Goal: Task Accomplishment & Management: Use online tool/utility

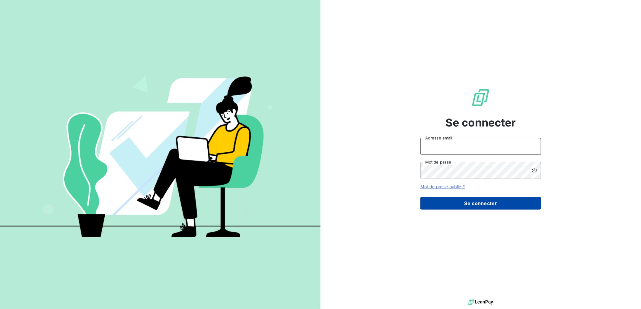
type input "[EMAIL_ADDRESS][PERSON_NAME][DOMAIN_NAME]"
click at [505, 204] on button "Se connecter" at bounding box center [480, 203] width 121 height 13
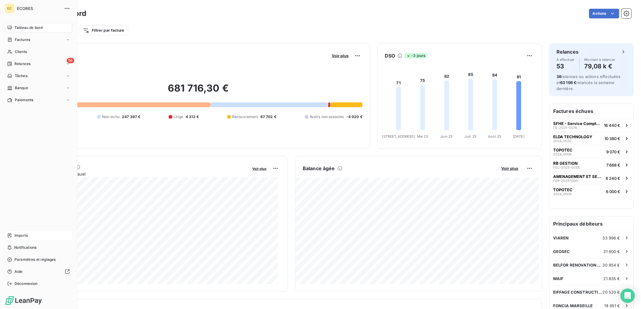
click at [18, 233] on span "Imports" at bounding box center [20, 235] width 13 height 5
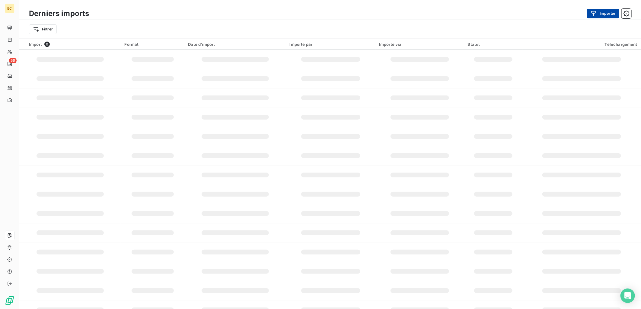
click at [598, 13] on div "button" at bounding box center [594, 14] width 9 height 6
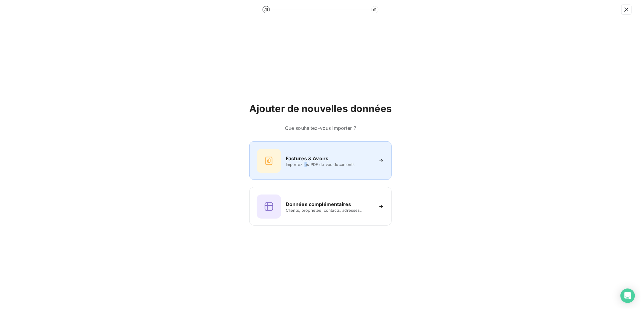
click at [306, 163] on span "Importez les PDF de vos documents" at bounding box center [329, 164] width 87 height 5
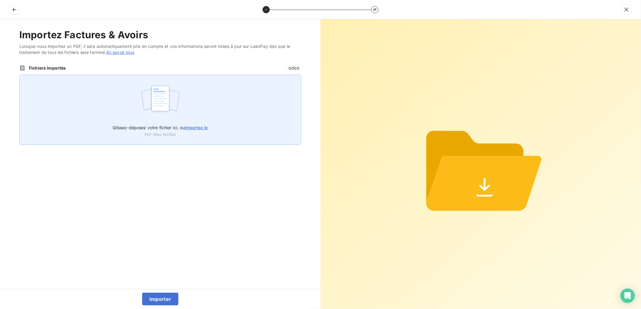
click at [215, 128] on div "Glissez-déposez votre fichier ici, ou importez le PDF (Max 100Mo)" at bounding box center [160, 110] width 282 height 70
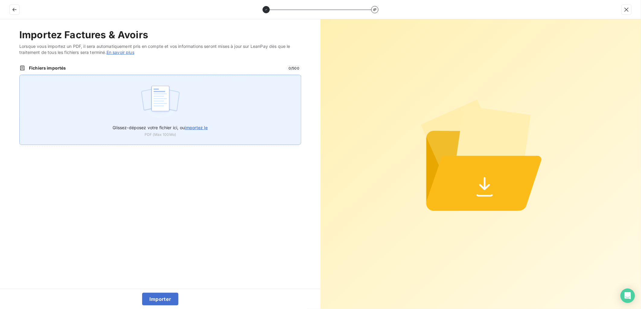
type input "C:\fakepath\FEF-2025-2639.pdf"
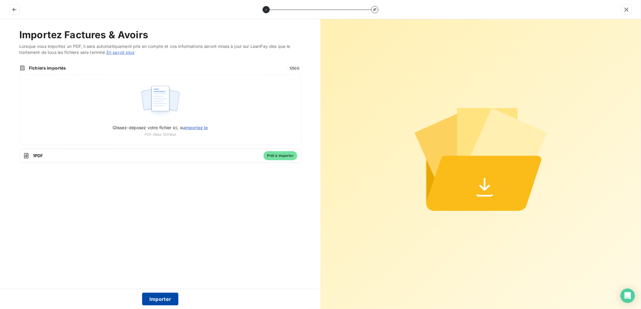
click at [159, 295] on button "Importer" at bounding box center [160, 299] width 36 height 13
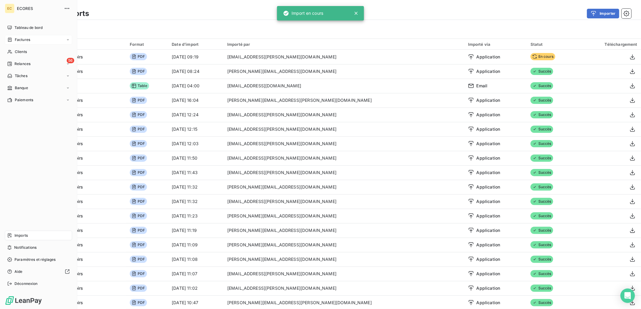
click at [28, 36] on div "Factures" at bounding box center [38, 40] width 67 height 10
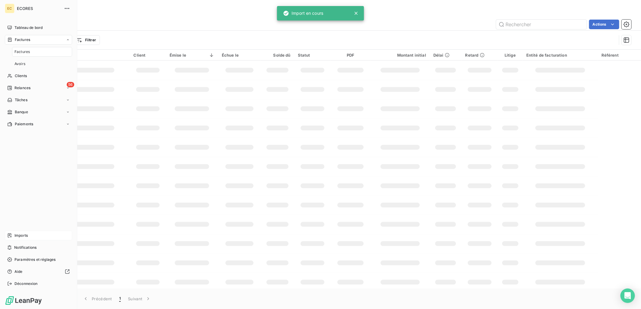
click at [28, 51] on span "Factures" at bounding box center [21, 51] width 15 height 5
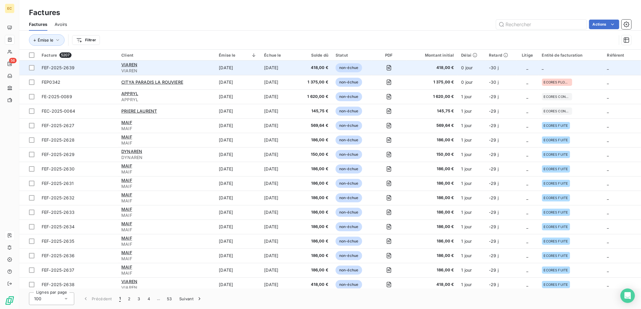
click at [186, 62] on div "VIAREN" at bounding box center [166, 65] width 90 height 6
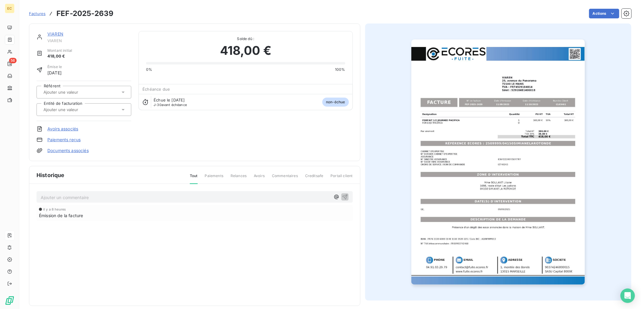
click at [72, 150] on link "Documents associés" at bounding box center [67, 151] width 41 height 6
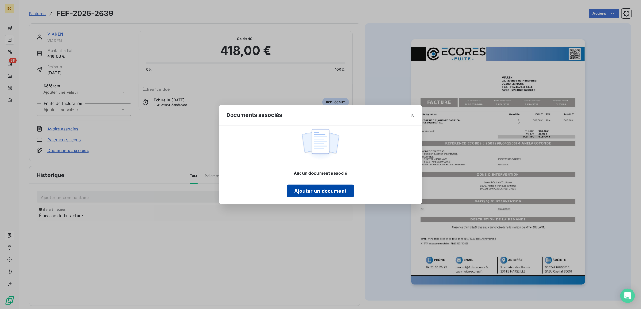
click at [317, 191] on button "Ajouter un document" at bounding box center [320, 191] width 67 height 13
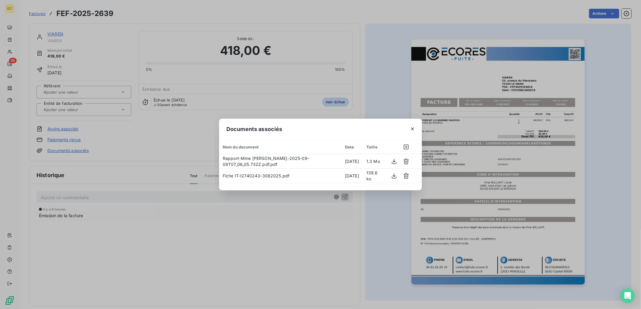
click at [97, 108] on div "Documents associés Nom du document Date Taille Rapport-Mme [PERSON_NAME]-2025-0…" at bounding box center [320, 154] width 641 height 309
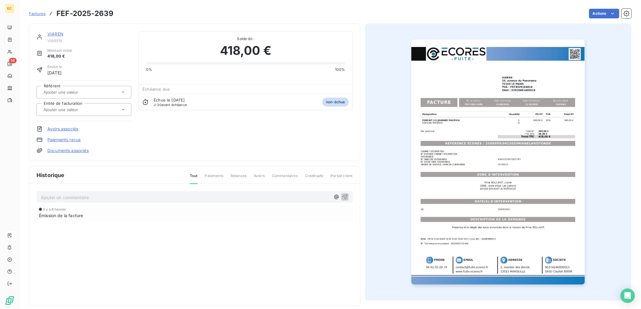
click at [97, 108] on div at bounding box center [81, 110] width 78 height 8
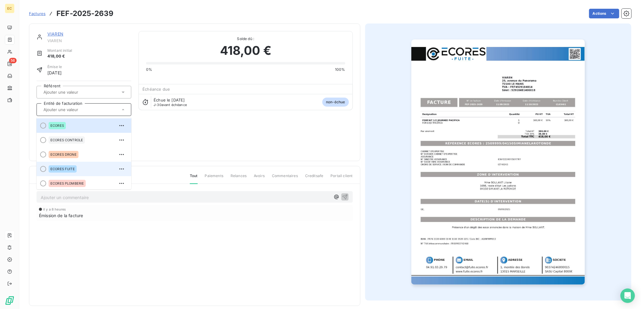
click at [79, 168] on div "ECORES FUITE" at bounding box center [88, 169] width 78 height 10
